Goal: Task Accomplishment & Management: Use online tool/utility

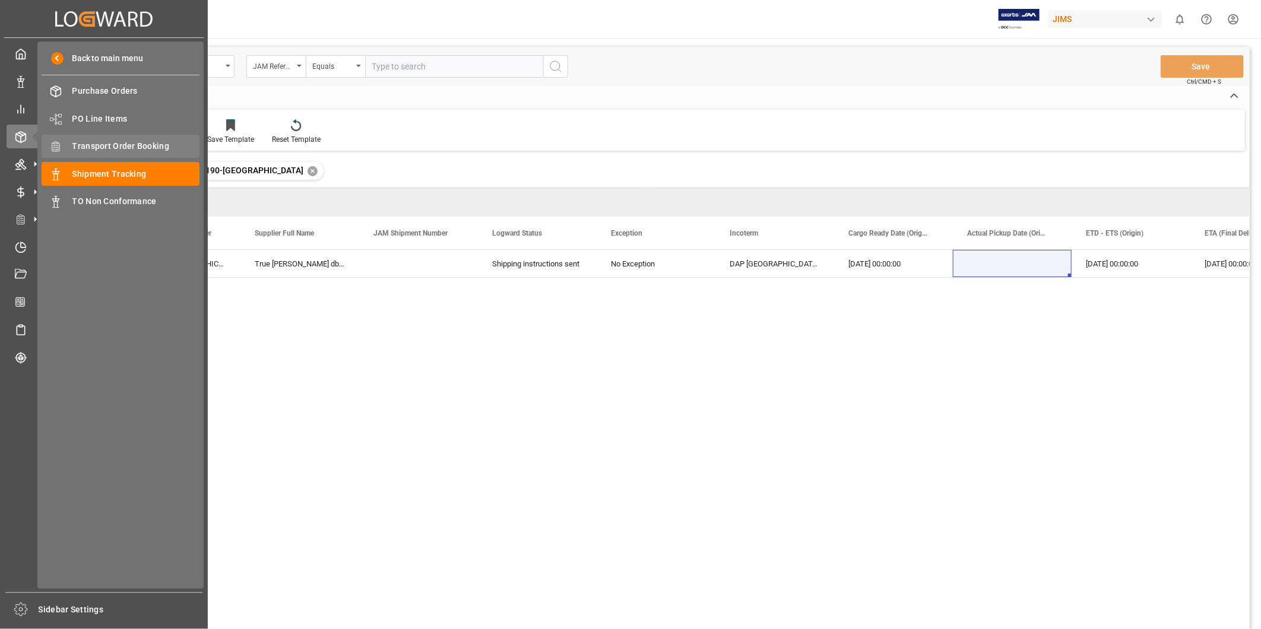
click at [122, 151] on span "Transport Order Booking" at bounding box center [136, 146] width 128 height 12
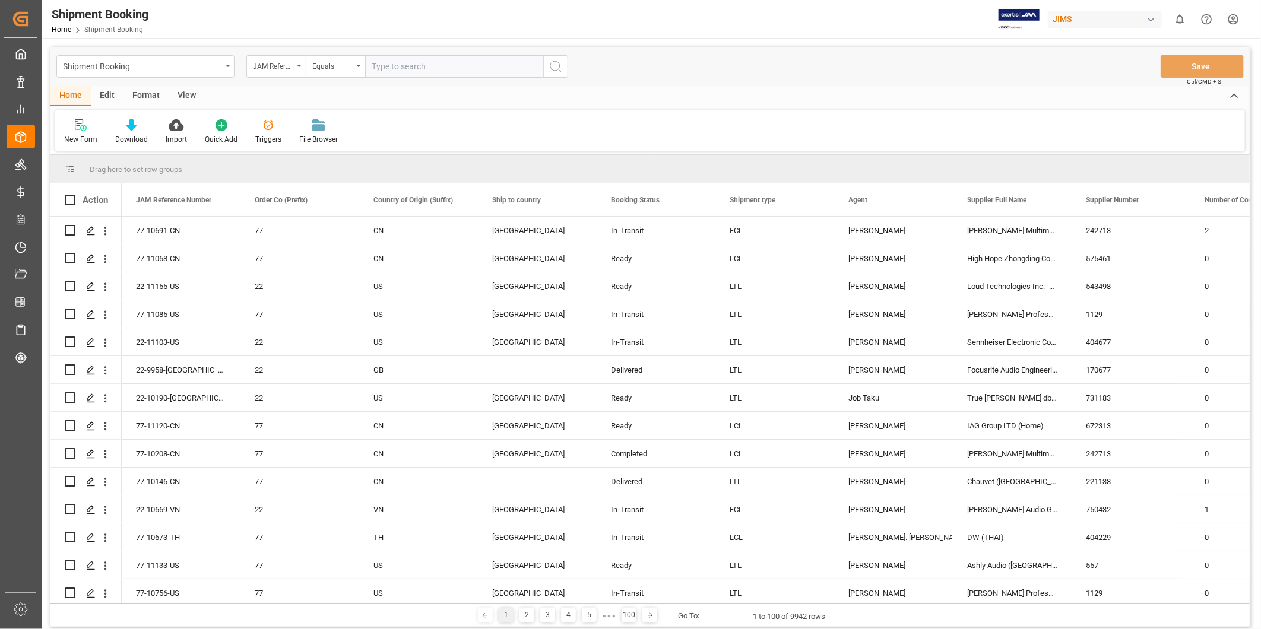
click at [400, 67] on input "text" at bounding box center [454, 66] width 178 height 23
paste input "22-9336-CN"
type input "22-9336-CN"
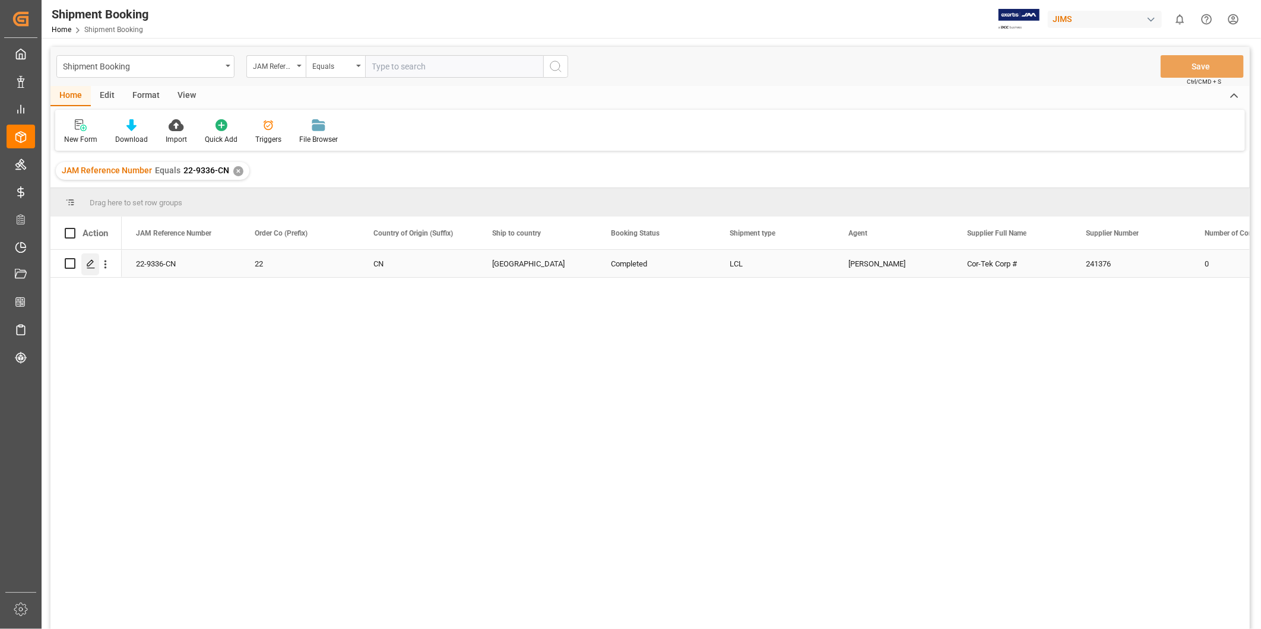
click at [90, 262] on polygon "Press SPACE to select this row." at bounding box center [90, 263] width 6 height 6
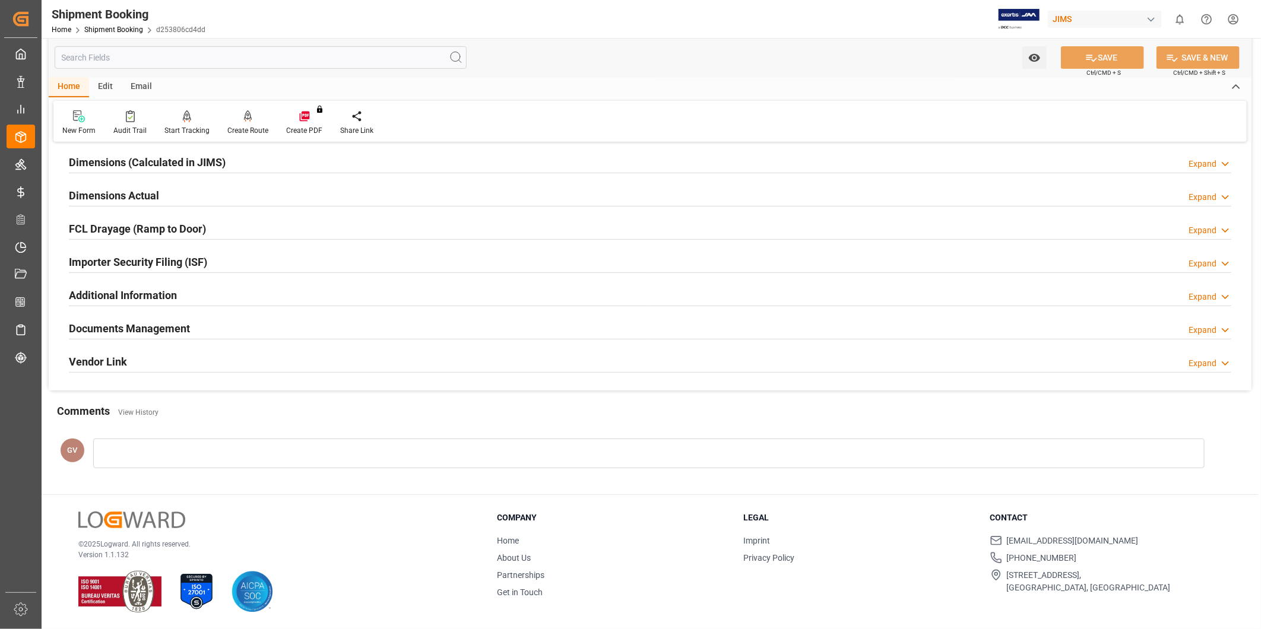
scroll to position [263, 0]
click at [505, 324] on div "Documents Management Expand" at bounding box center [650, 327] width 1162 height 23
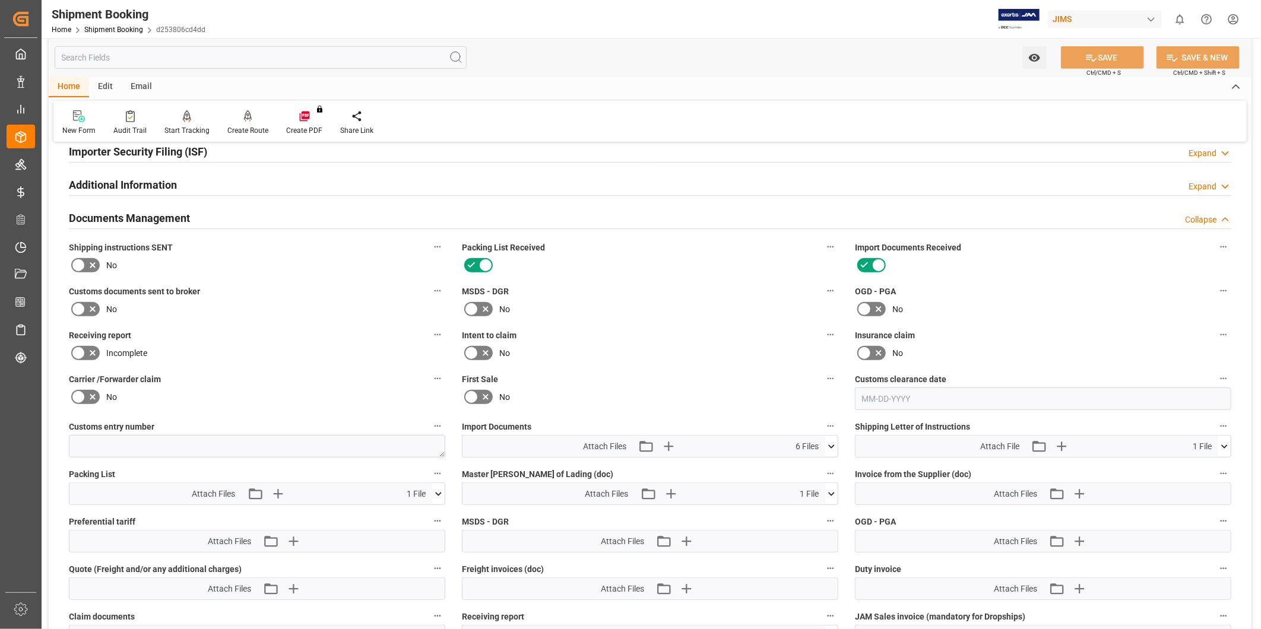
scroll to position [483, 0]
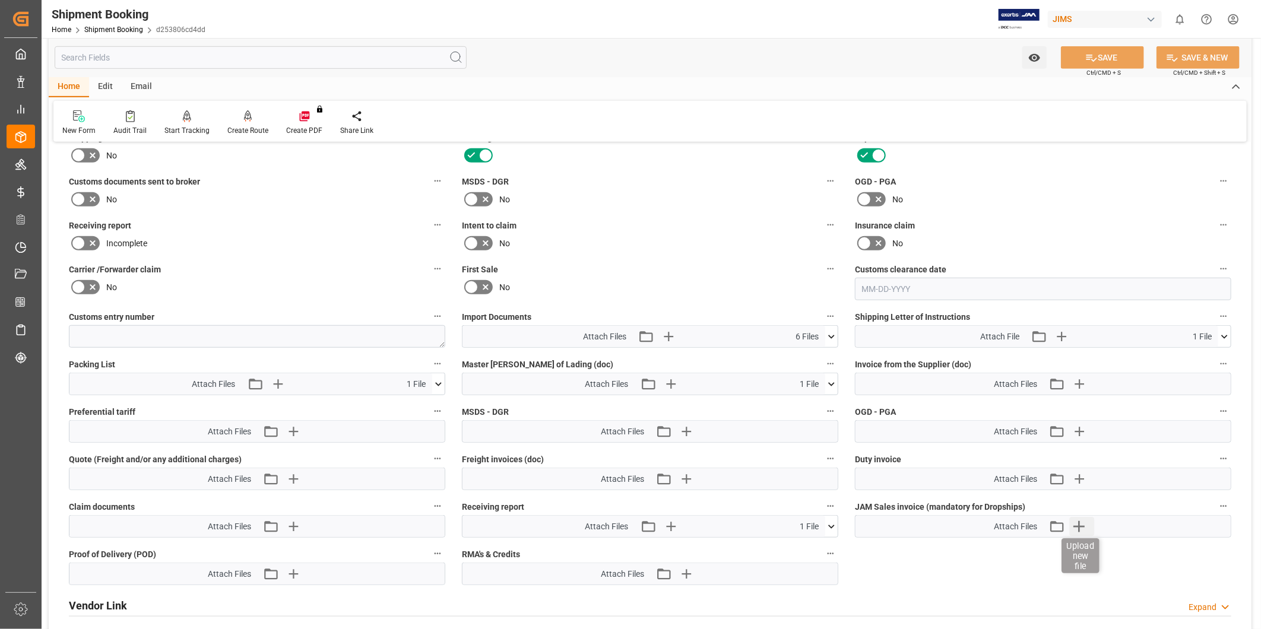
click at [1077, 524] on icon "button" at bounding box center [1078, 526] width 11 height 11
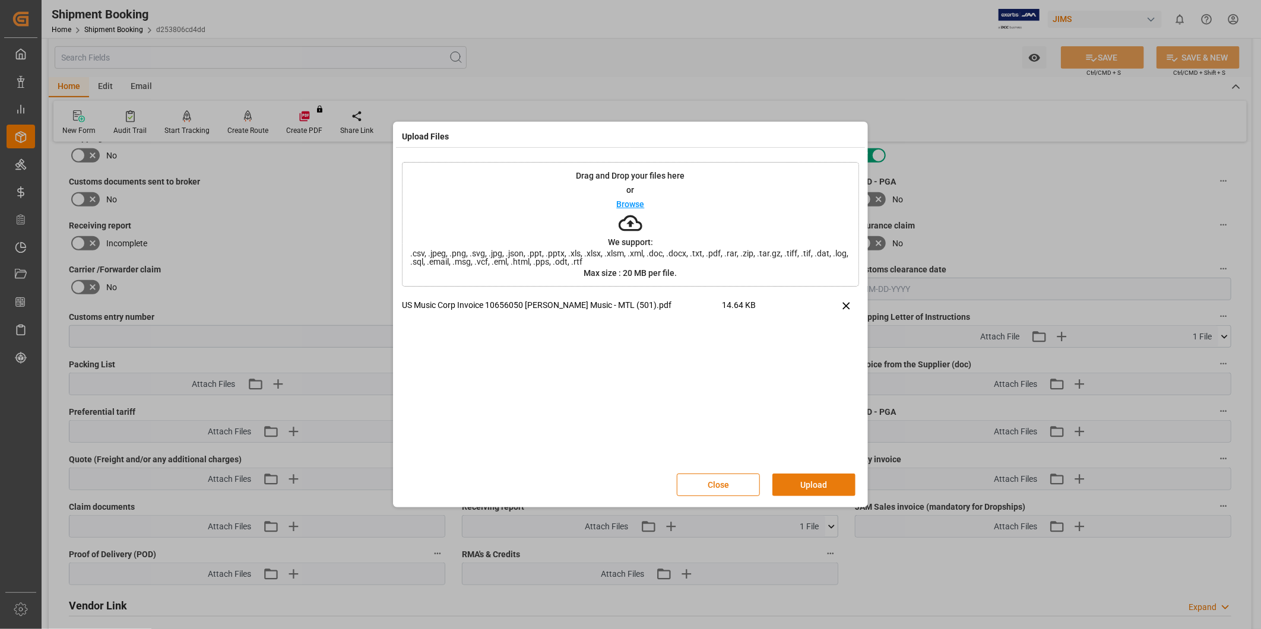
click at [810, 486] on button "Upload" at bounding box center [813, 485] width 83 height 23
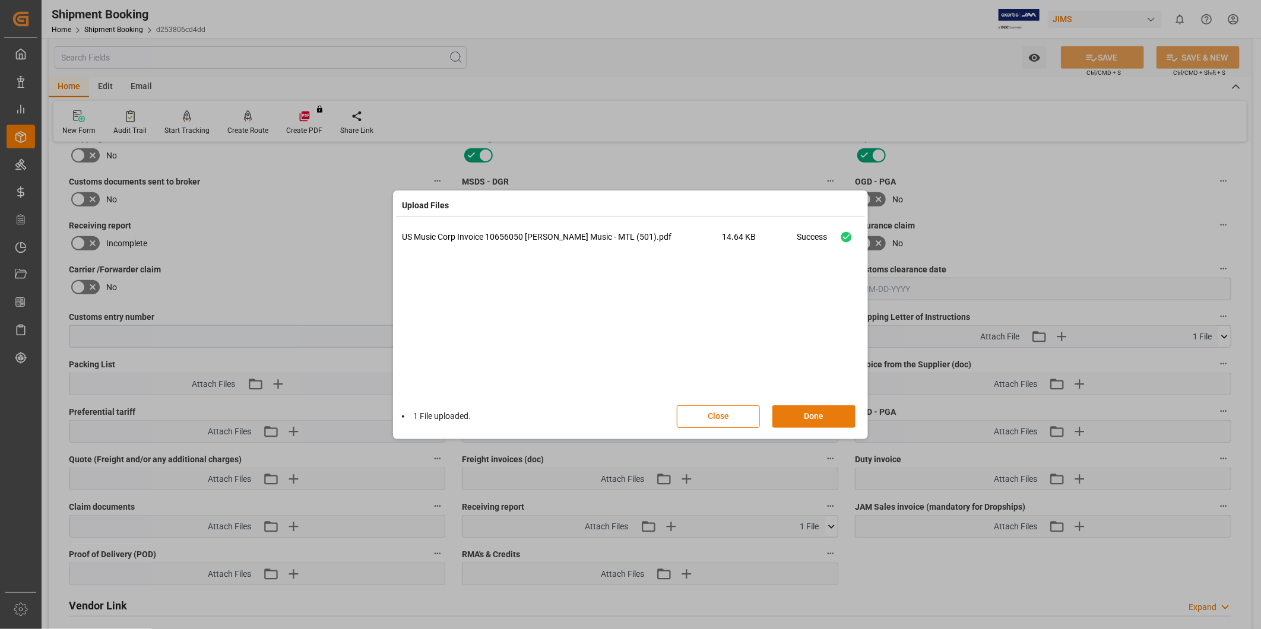
click at [817, 413] on button "Done" at bounding box center [813, 416] width 83 height 23
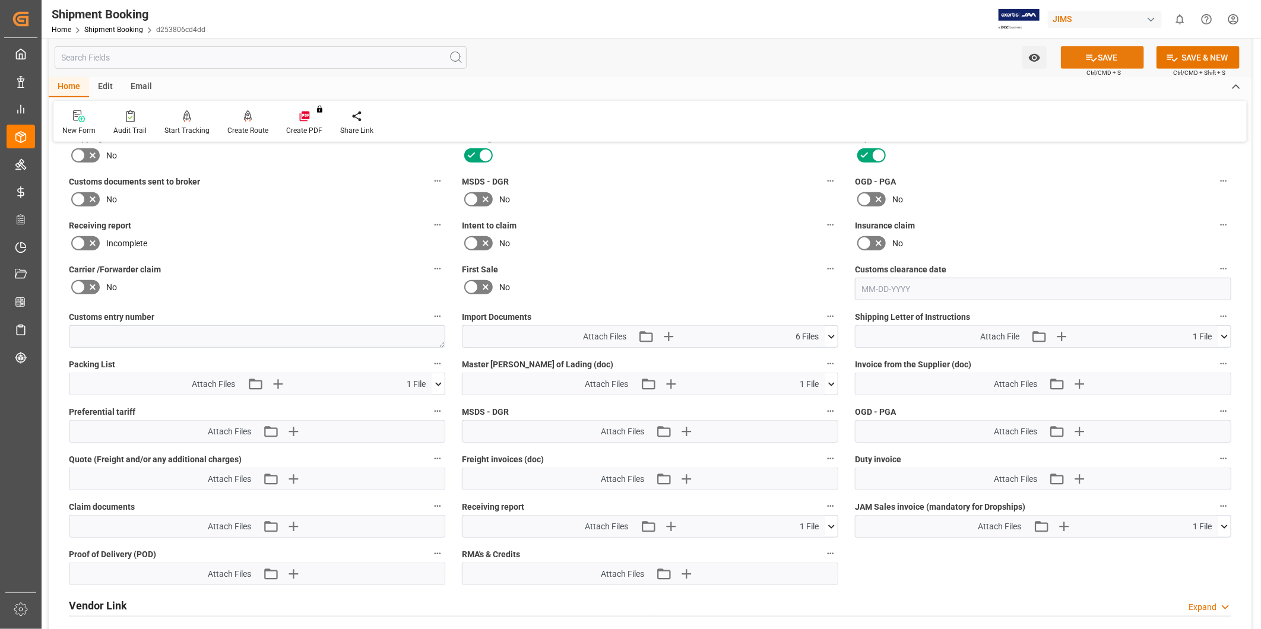
click at [1123, 56] on button "SAVE" at bounding box center [1102, 57] width 83 height 23
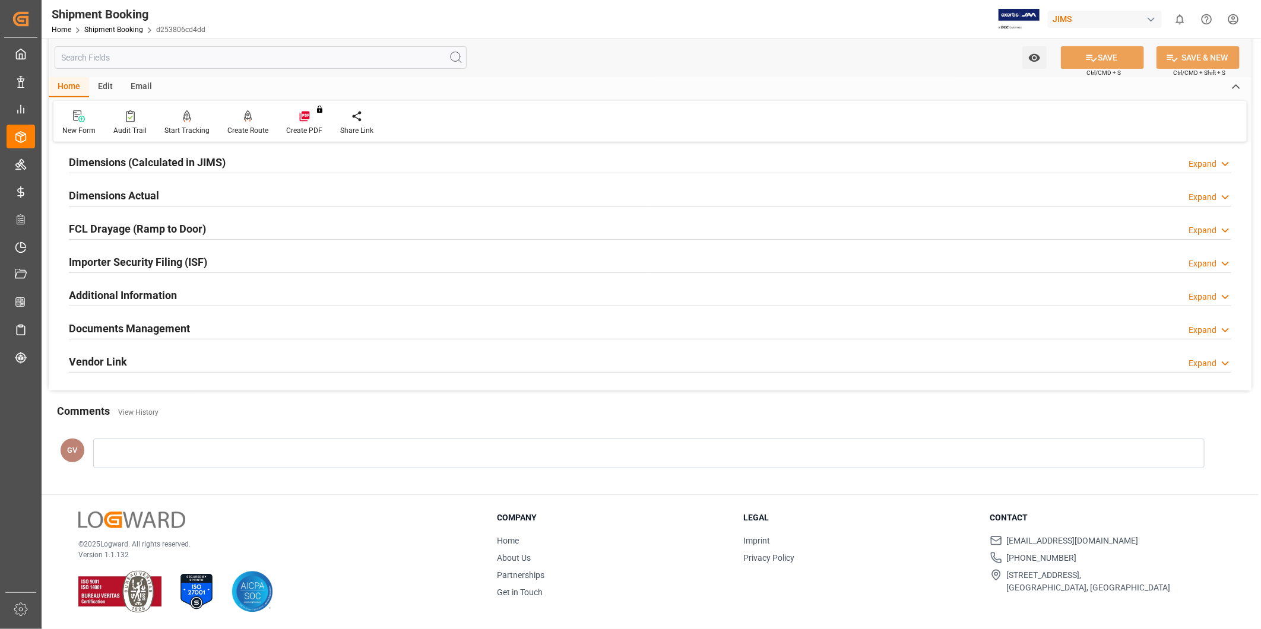
scroll to position [263, 0]
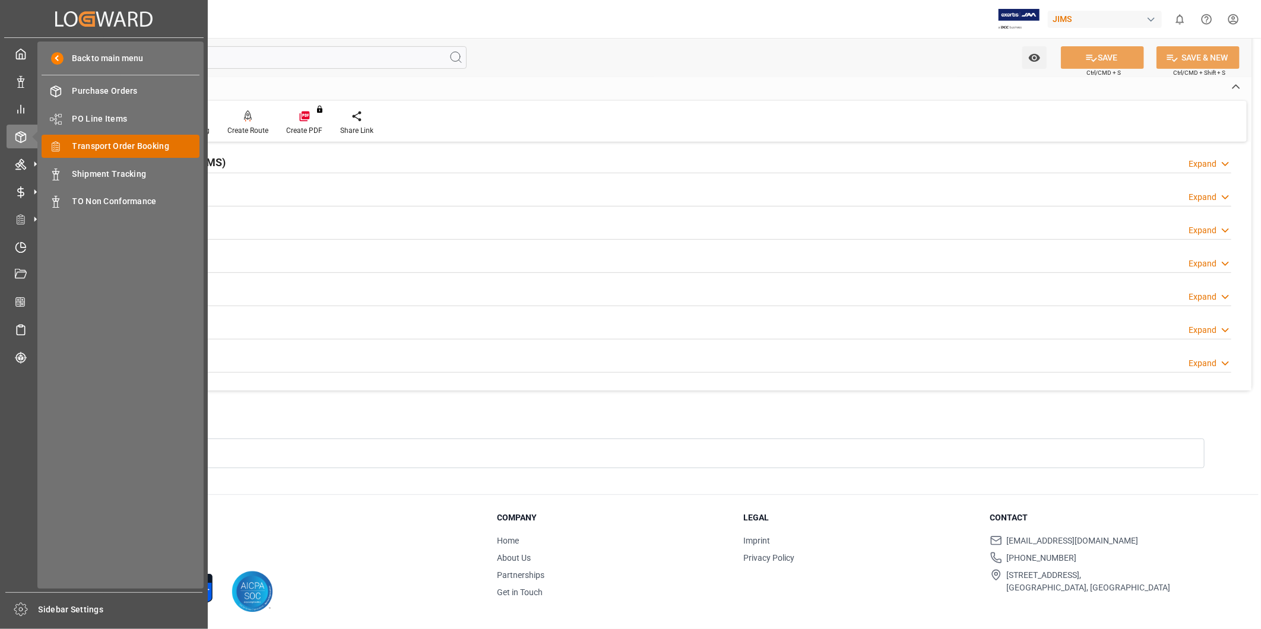
click at [115, 144] on span "Transport Order Booking" at bounding box center [136, 146] width 128 height 12
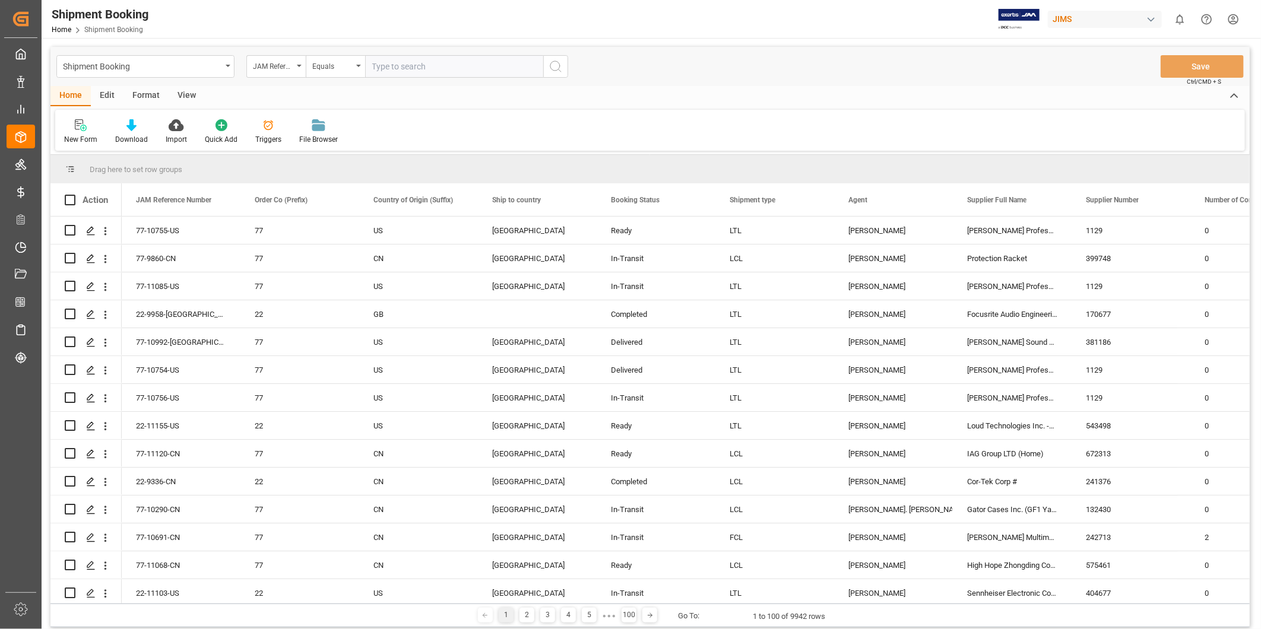
click at [392, 65] on input "text" at bounding box center [454, 66] width 178 height 23
type input "22-9243-CN"
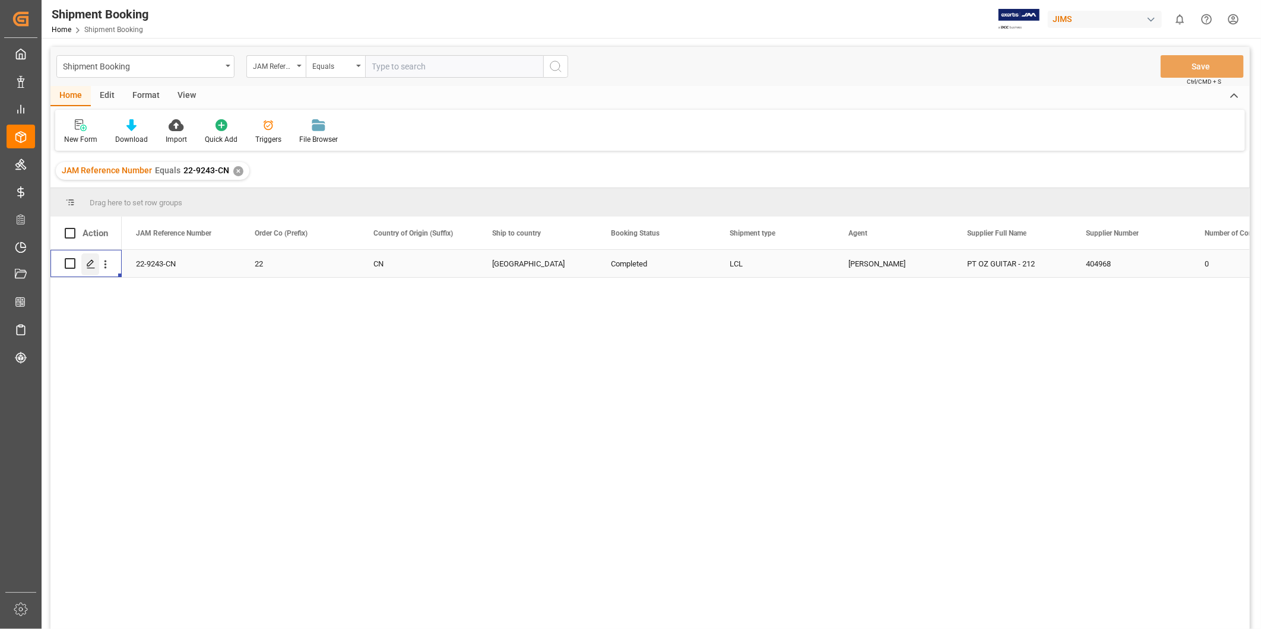
click at [90, 268] on icon "Press SPACE to select this row." at bounding box center [90, 263] width 9 height 9
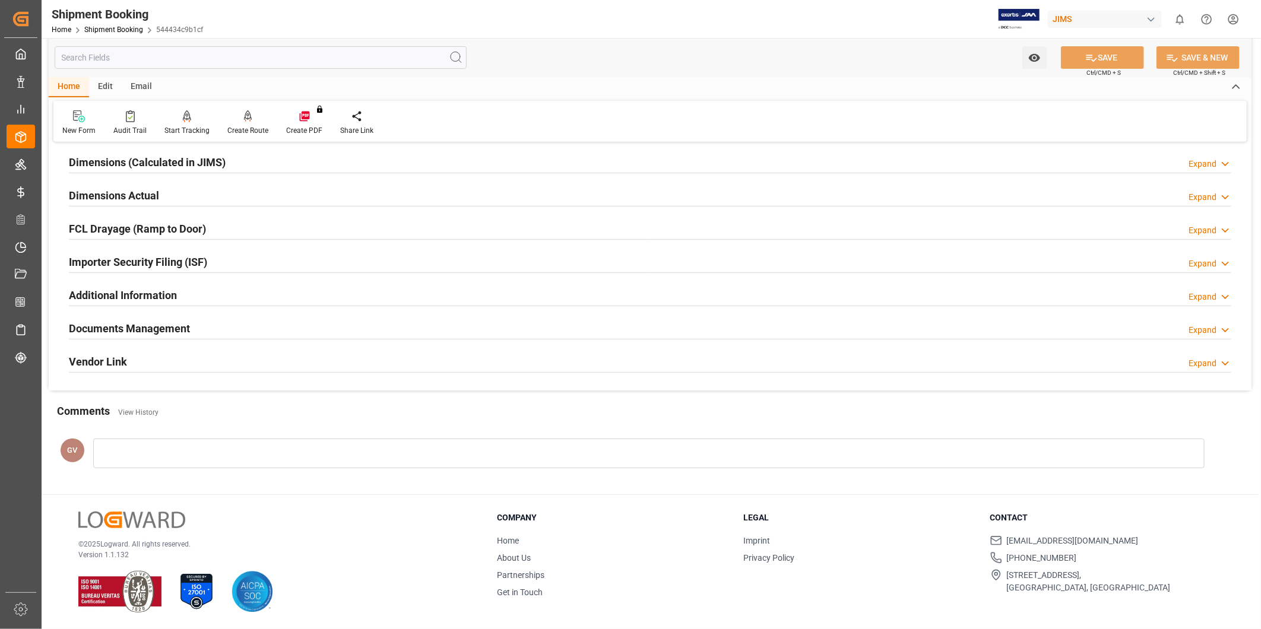
scroll to position [263, 0]
click at [1225, 358] on icon at bounding box center [1225, 363] width 12 height 12
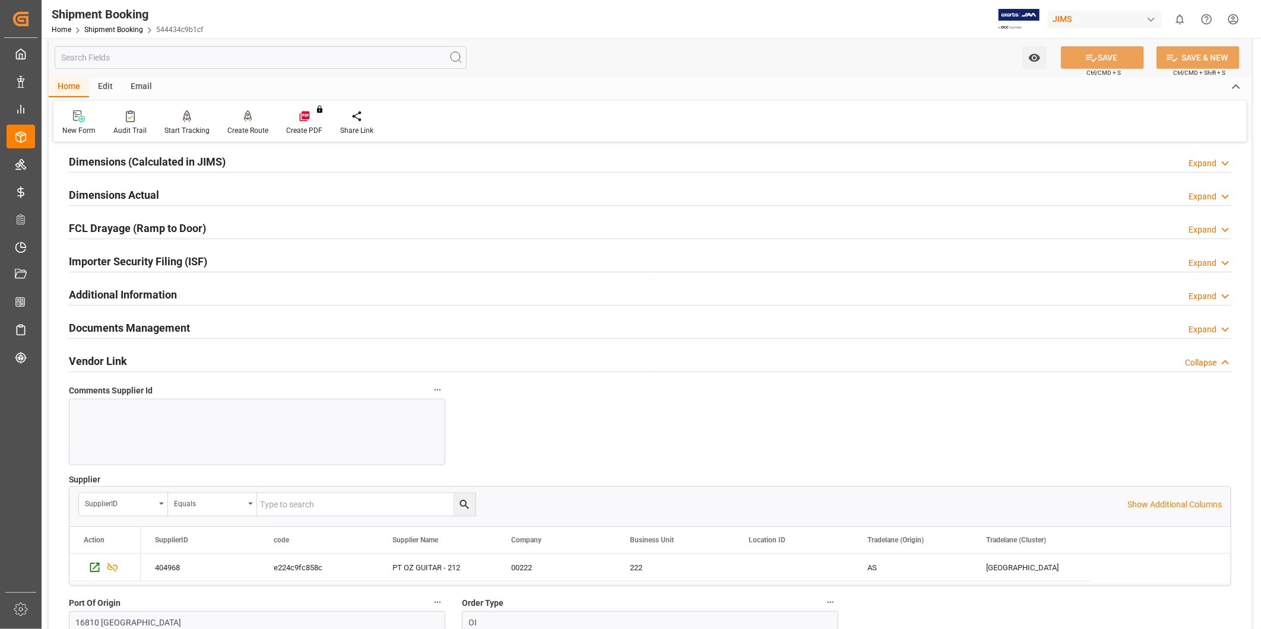
click at [1204, 364] on div "Collapse" at bounding box center [1200, 363] width 31 height 12
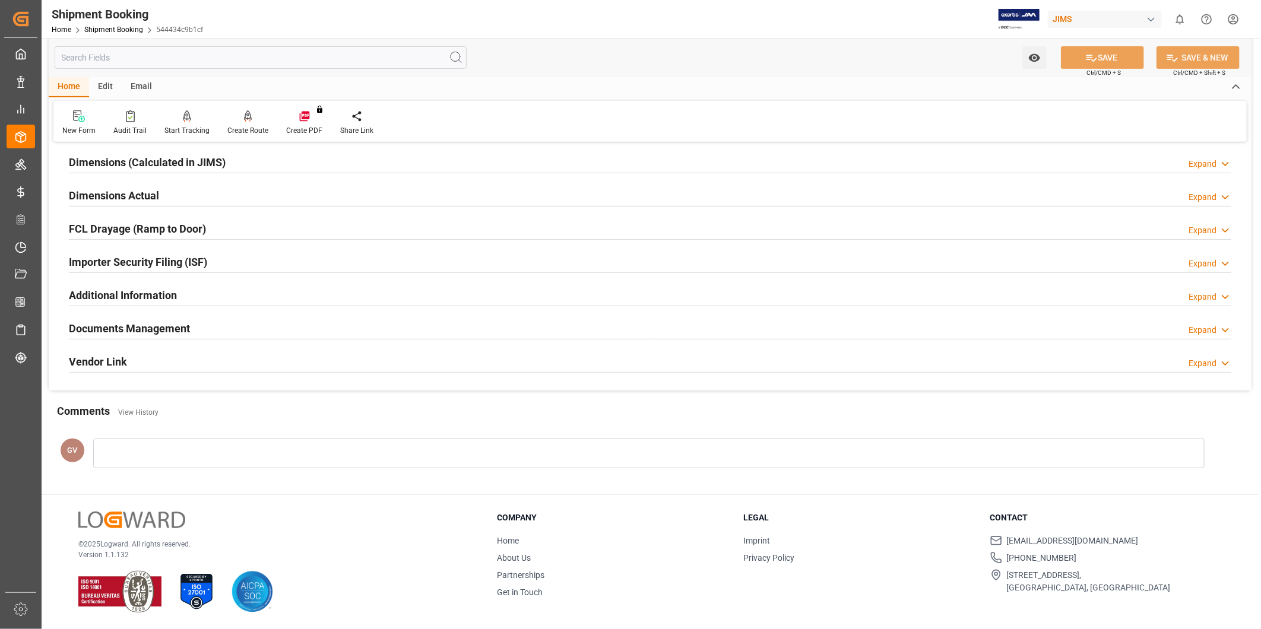
click at [214, 325] on div "Documents Management Expand" at bounding box center [650, 327] width 1162 height 23
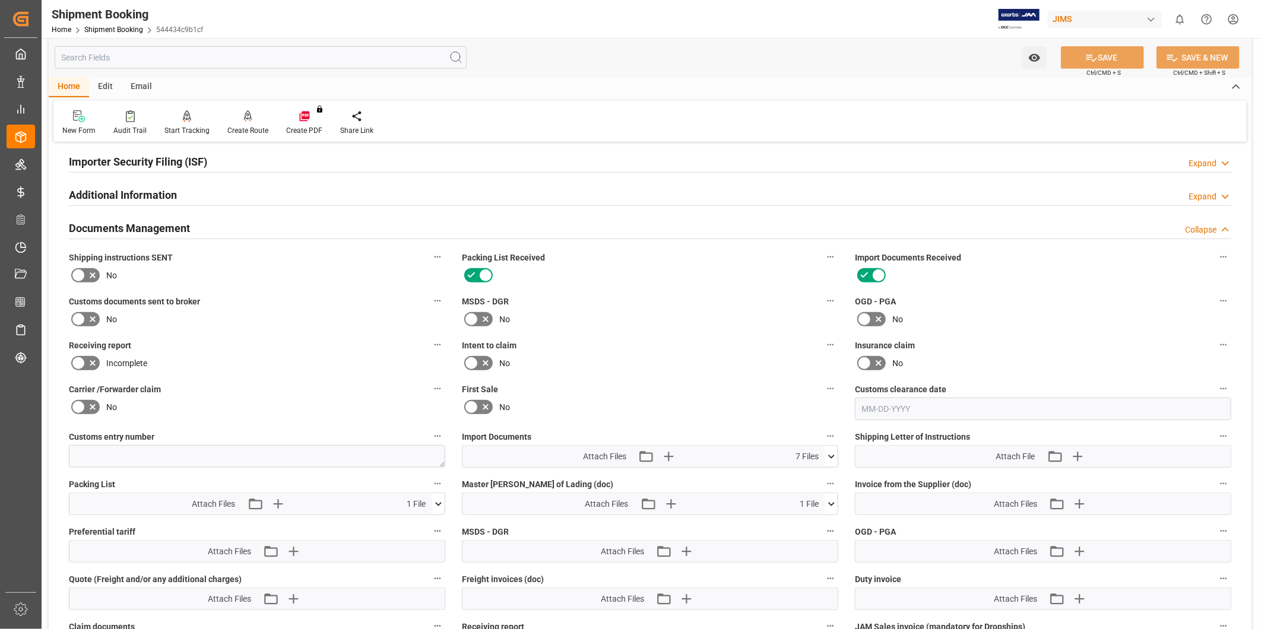
scroll to position [593, 0]
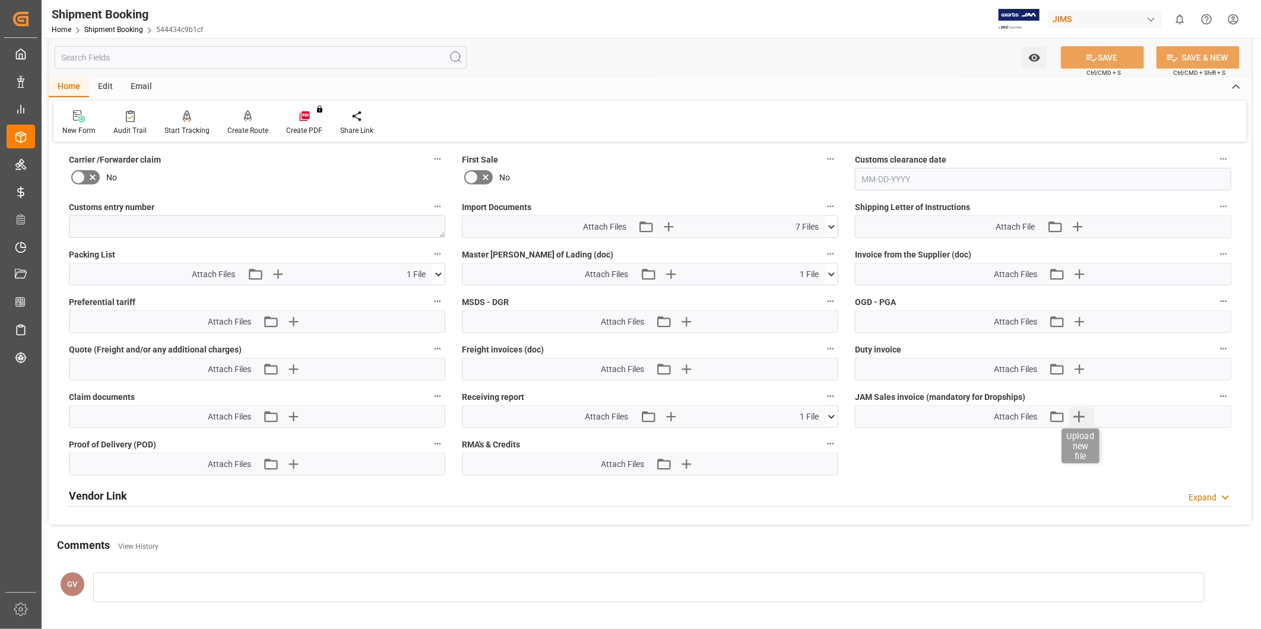
click at [1082, 412] on icon "button" at bounding box center [1079, 416] width 19 height 19
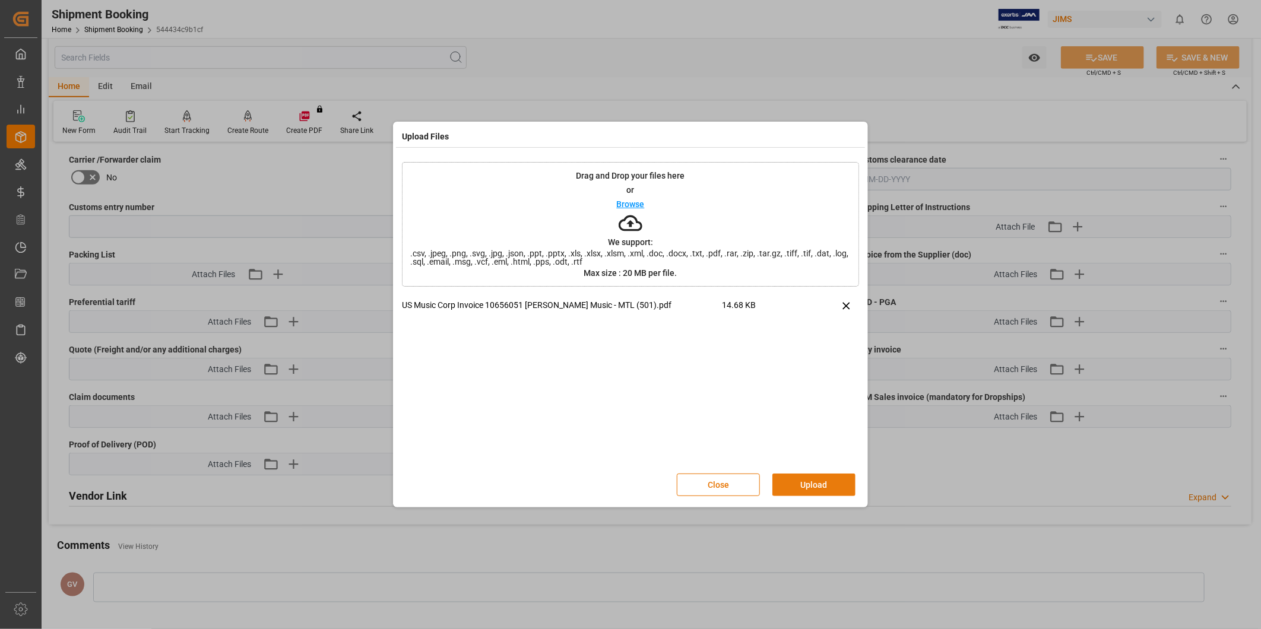
click at [818, 486] on button "Upload" at bounding box center [813, 485] width 83 height 23
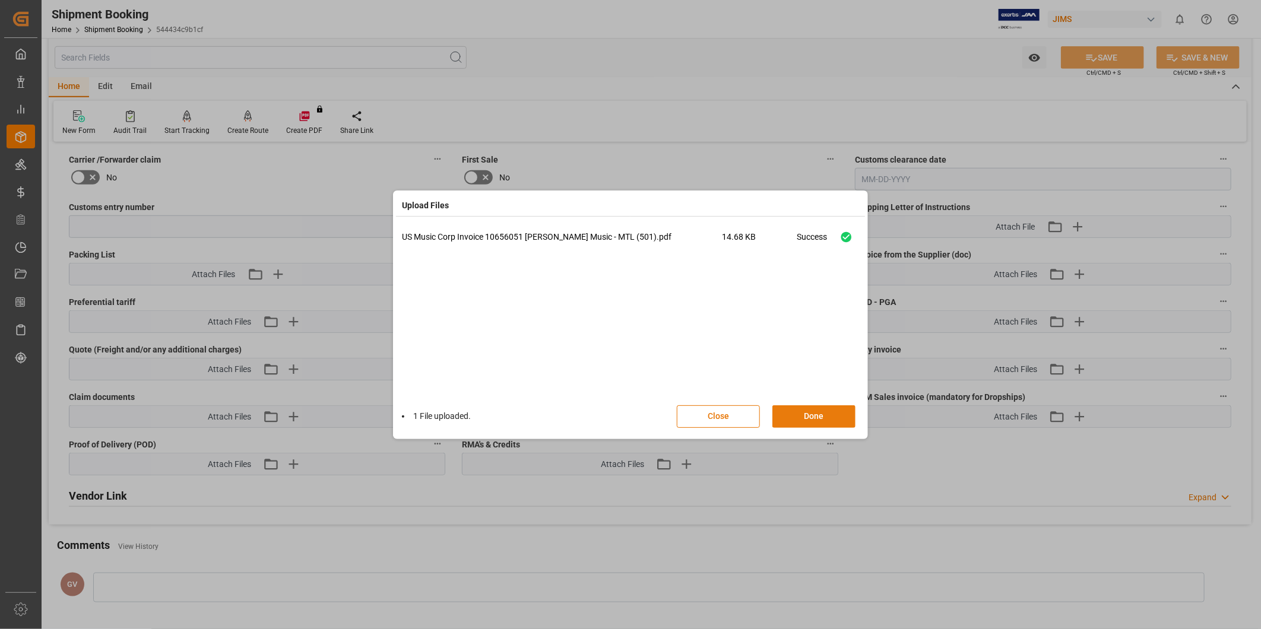
drag, startPoint x: 818, startPoint y: 420, endPoint x: 840, endPoint y: 418, distance: 22.1
click at [818, 420] on button "Done" at bounding box center [813, 416] width 83 height 23
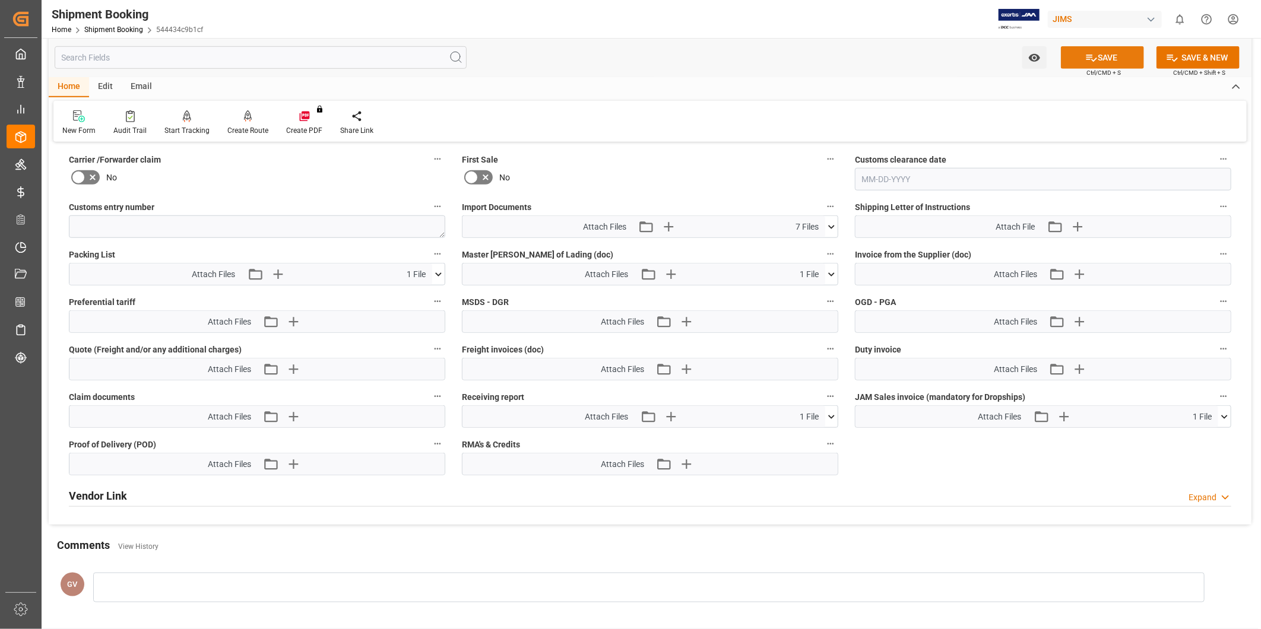
click at [1115, 63] on button "SAVE" at bounding box center [1102, 57] width 83 height 23
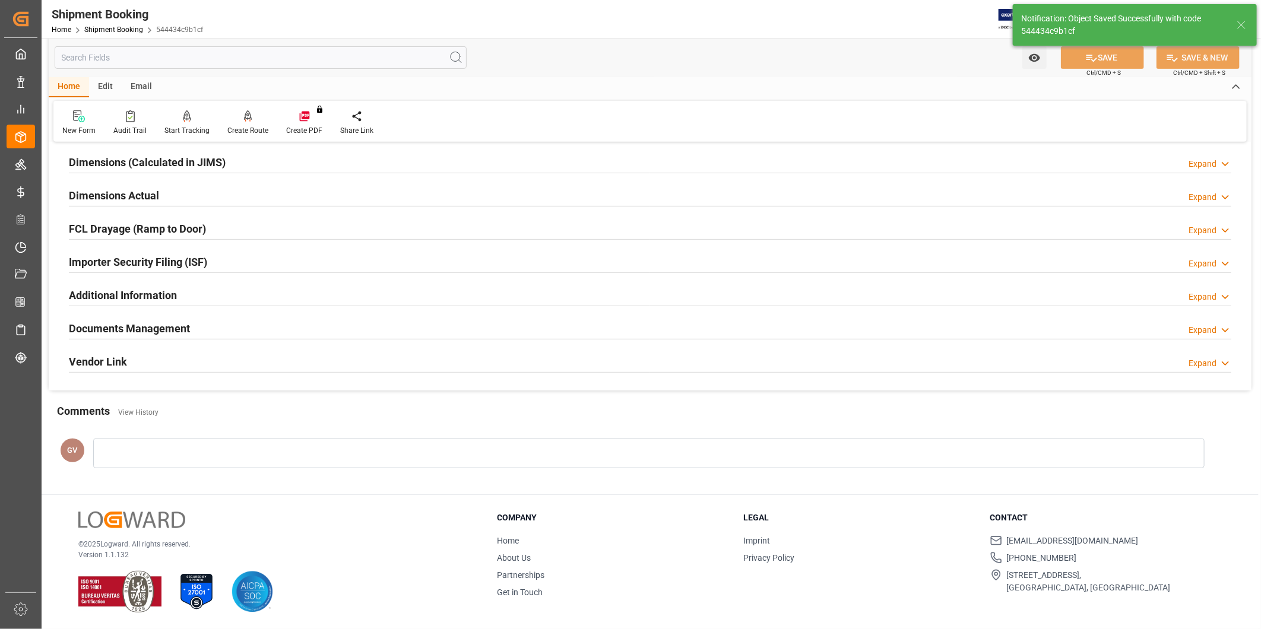
scroll to position [131, 0]
